Goal: Complete application form

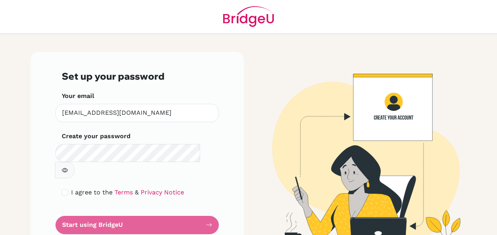
click at [98, 209] on form "Set up your password Your email [EMAIL_ADDRESS][DOMAIN_NAME] Invalid email Crea…" at bounding box center [137, 152] width 151 height 163
click at [207, 209] on form "Set up your password Your email [EMAIL_ADDRESS][DOMAIN_NAME] Invalid email Crea…" at bounding box center [137, 152] width 151 height 163
click at [206, 210] on form "Set up your password Your email [EMAIL_ADDRESS][DOMAIN_NAME] Invalid email Crea…" at bounding box center [137, 152] width 151 height 163
click at [62, 190] on input "checkbox" at bounding box center [65, 193] width 6 height 6
checkbox input "true"
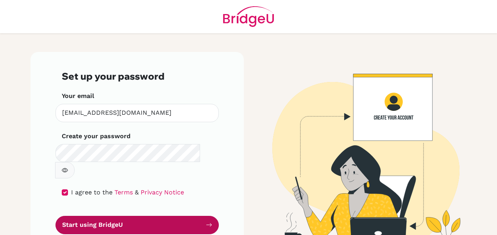
click at [206, 222] on icon "submit" at bounding box center [209, 225] width 6 height 6
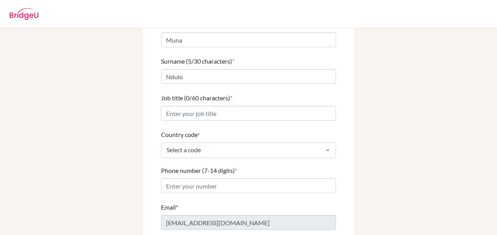
scroll to position [78, 0]
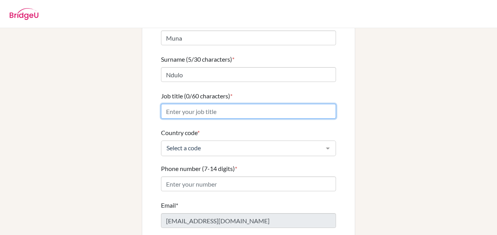
click at [208, 104] on input "Job title (0/60 characters) *" at bounding box center [248, 111] width 175 height 15
type input "Professor"
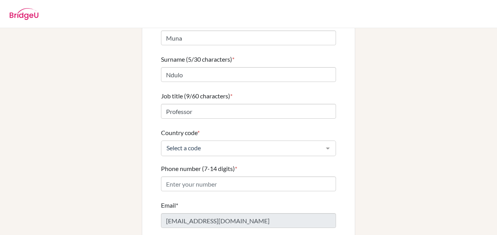
click at [326, 141] on div at bounding box center [328, 148] width 16 height 15
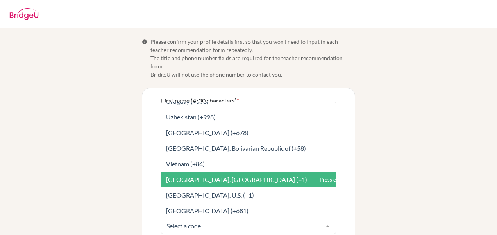
scroll to position [3572, 0]
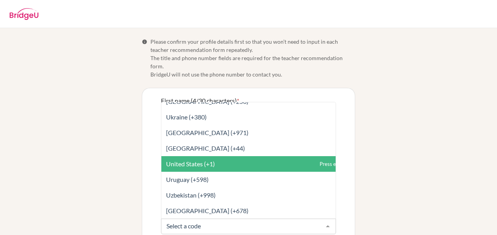
click at [213, 159] on span "United States (+1)" at bounding box center [265, 164] width 209 height 16
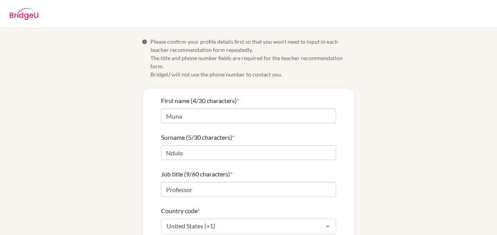
scroll to position [78, 0]
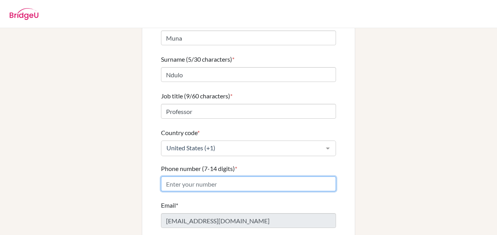
click at [202, 178] on input "Phone number (7-14 digits) *" at bounding box center [248, 184] width 175 height 15
type input "6073513760"
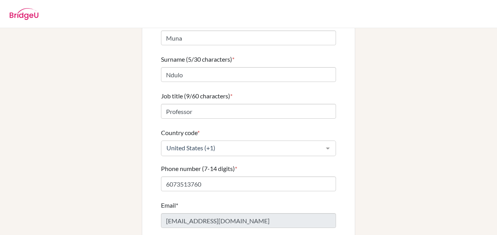
click at [349, 184] on div "First name (4/30 characters) * Muna Surname (5/30 characters) * Ndulo Job title…" at bounding box center [248, 139] width 213 height 259
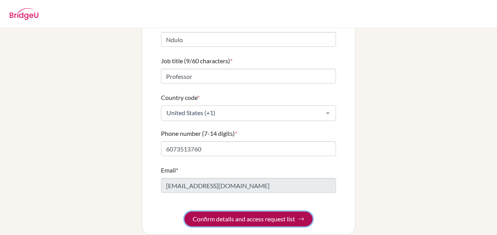
click at [276, 212] on button "Confirm details and access request list" at bounding box center [248, 219] width 128 height 15
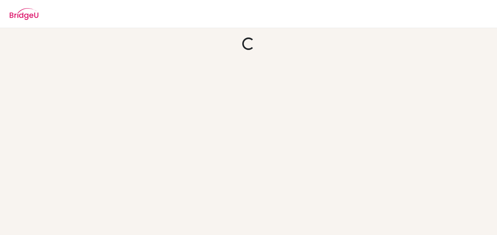
scroll to position [0, 0]
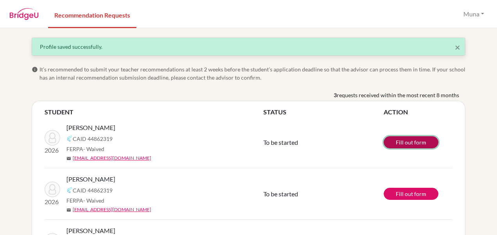
click at [415, 141] on link "Fill out form" at bounding box center [411, 142] width 55 height 12
